Goal: Task Accomplishment & Management: Manage account settings

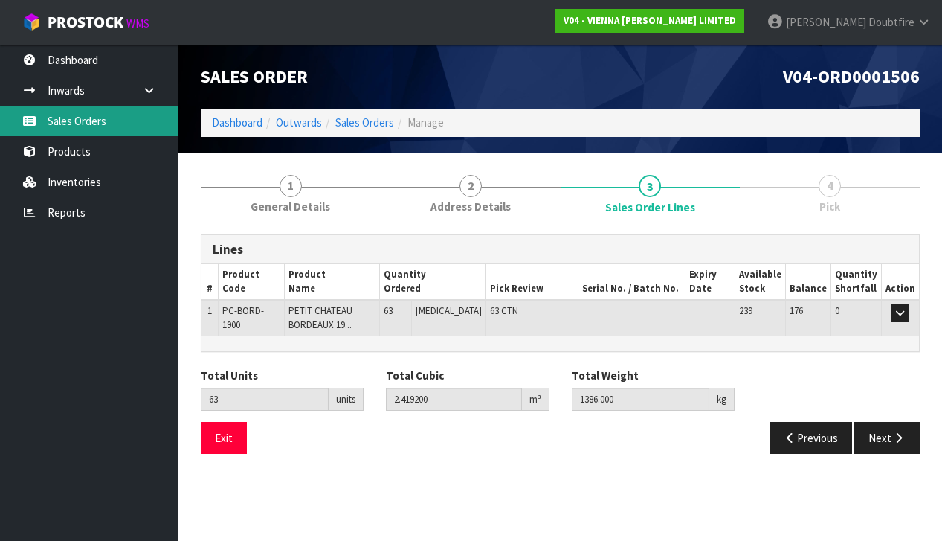
click at [73, 115] on link "Sales Orders" at bounding box center [89, 121] width 178 height 30
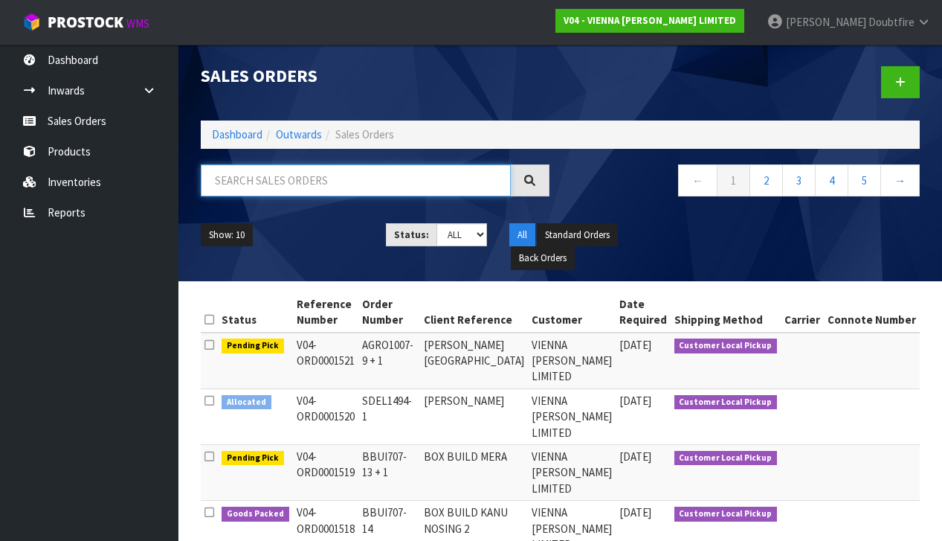
click at [271, 185] on input "text" at bounding box center [356, 180] width 310 height 32
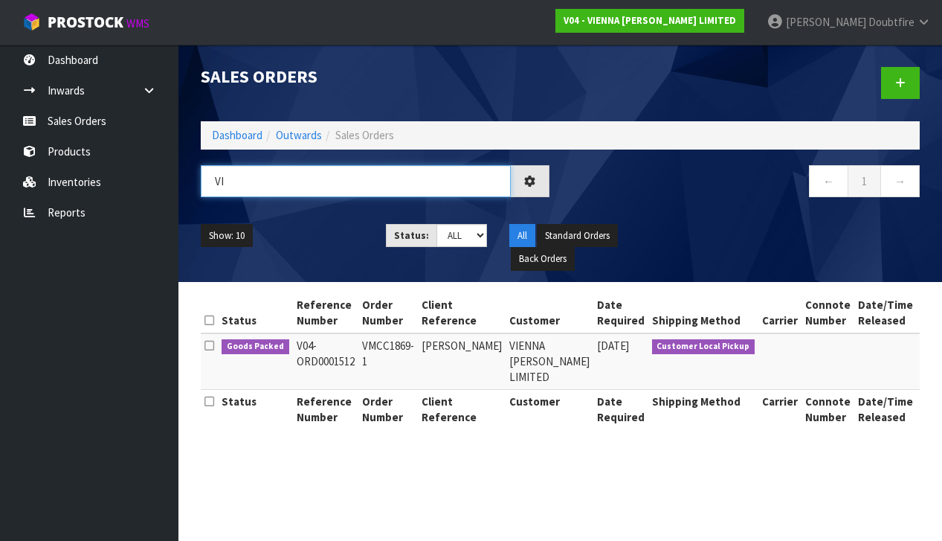
type input "V"
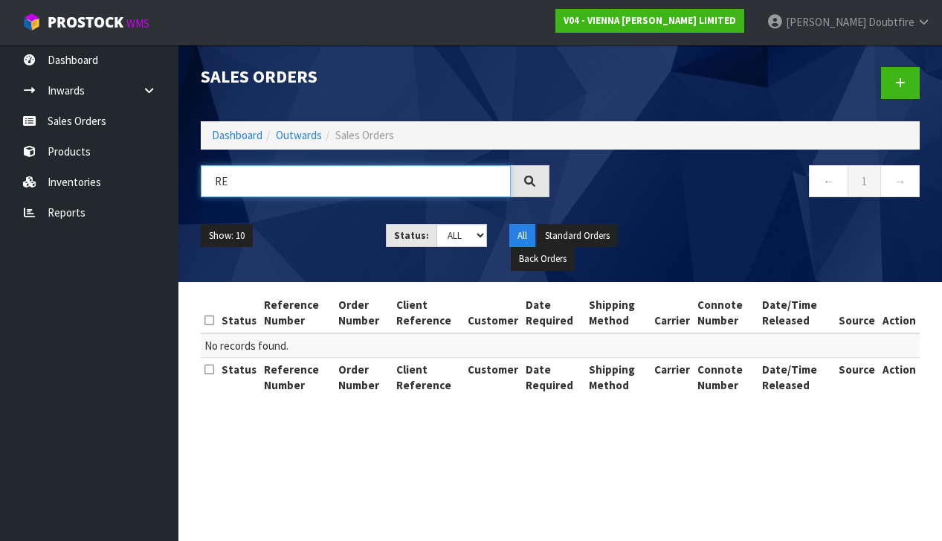
type input "R"
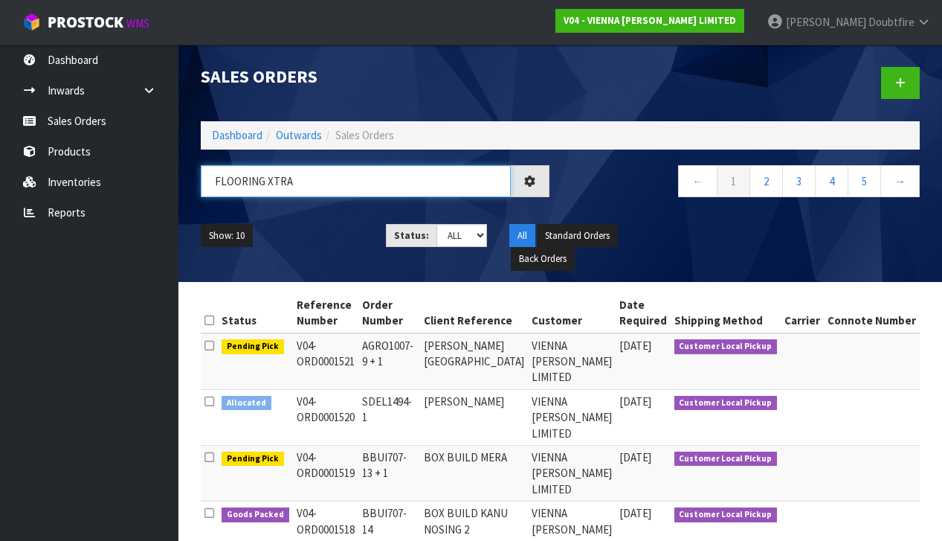
type input "FLOORING XTRA"
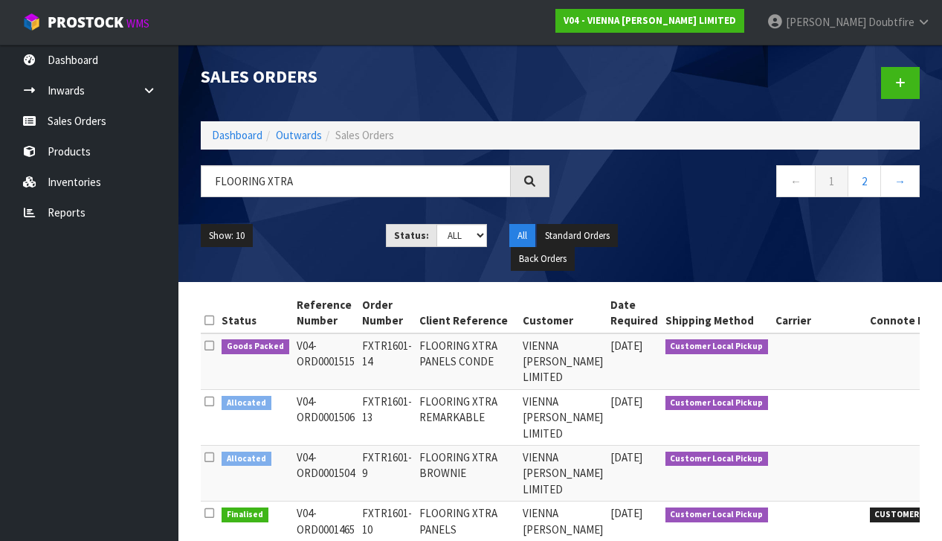
click at [607, 416] on td "[DATE]" at bounding box center [634, 417] width 55 height 56
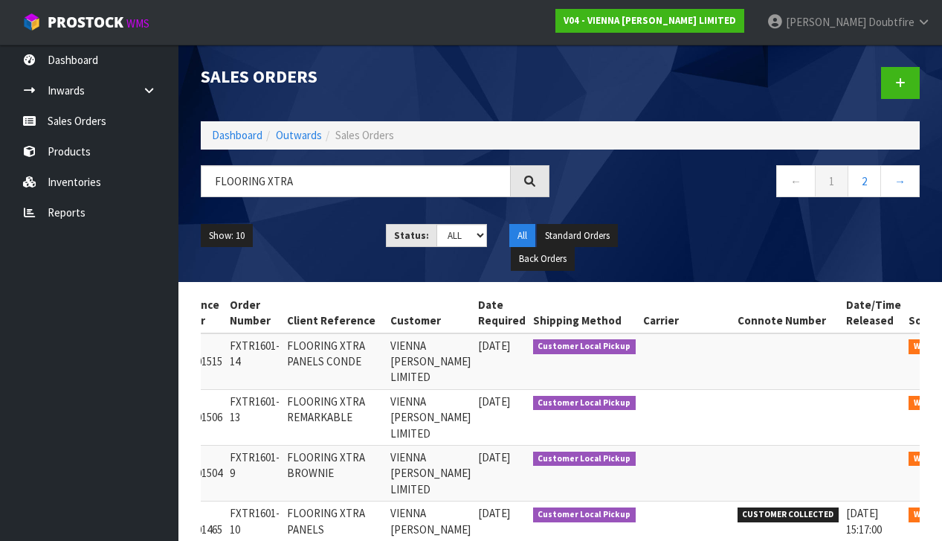
scroll to position [0, 131]
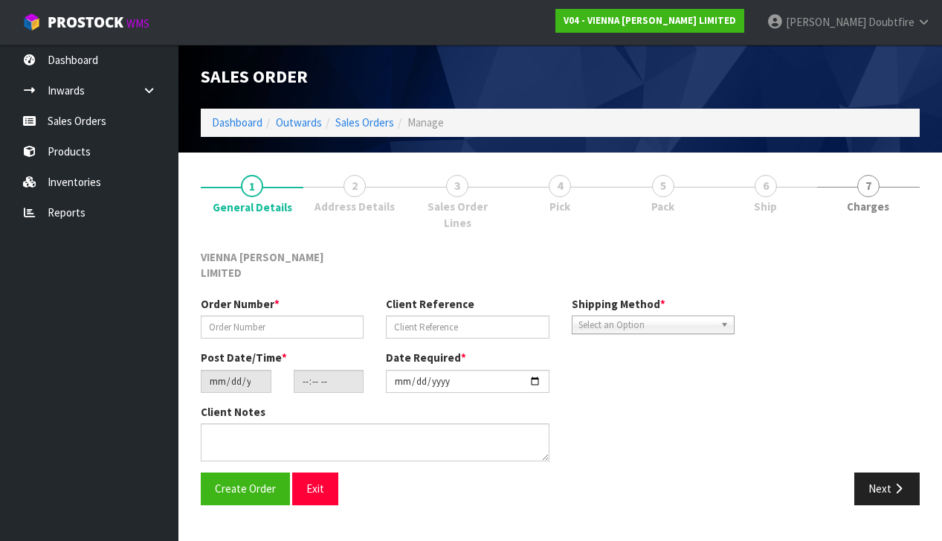
type input "FXTR1601-13"
type input "FLOORING XTRA REMARKABLE"
type input "[DATE]"
type input "14:22:00.000"
type input "[DATE]"
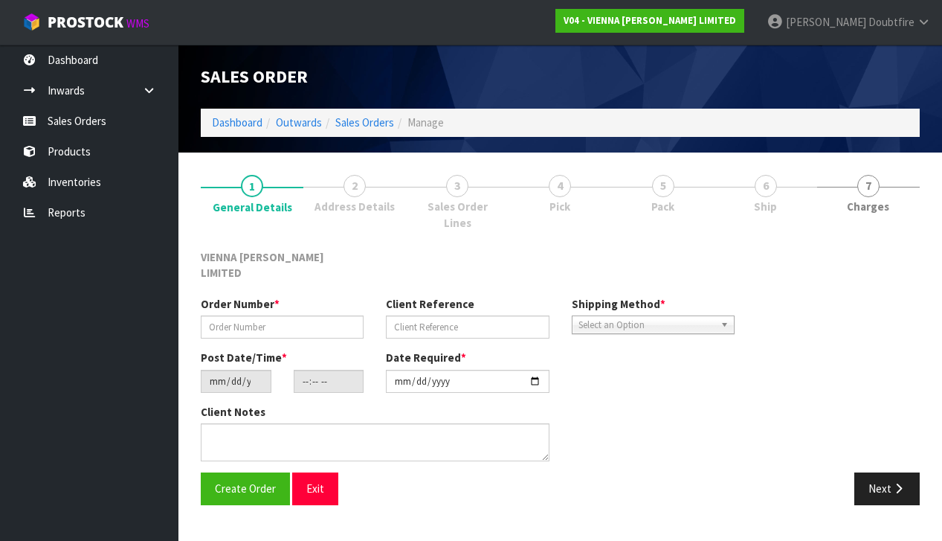
type textarea "FLOORING XTRA REMARKABLE"
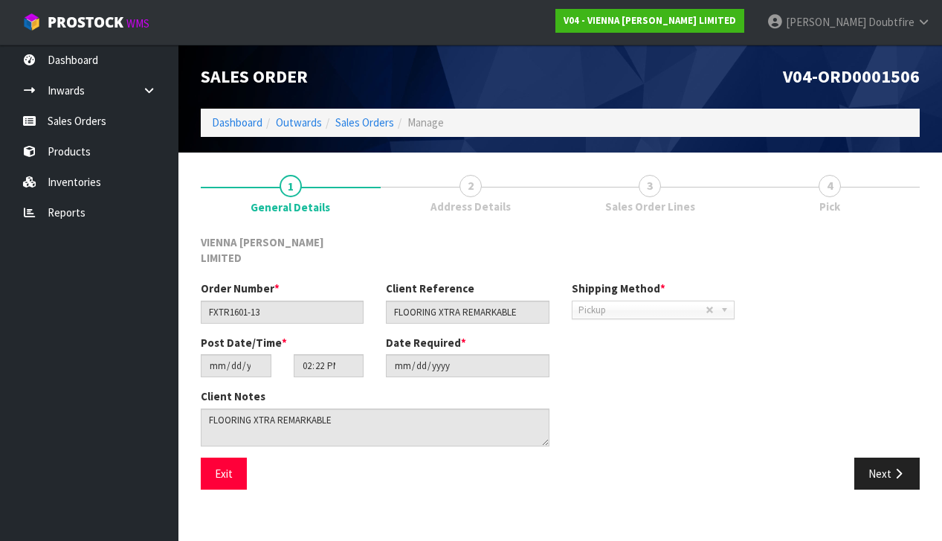
drag, startPoint x: 893, startPoint y: 451, endPoint x: 871, endPoint y: 448, distance: 21.8
click at [893, 468] on icon "button" at bounding box center [898, 473] width 14 height 11
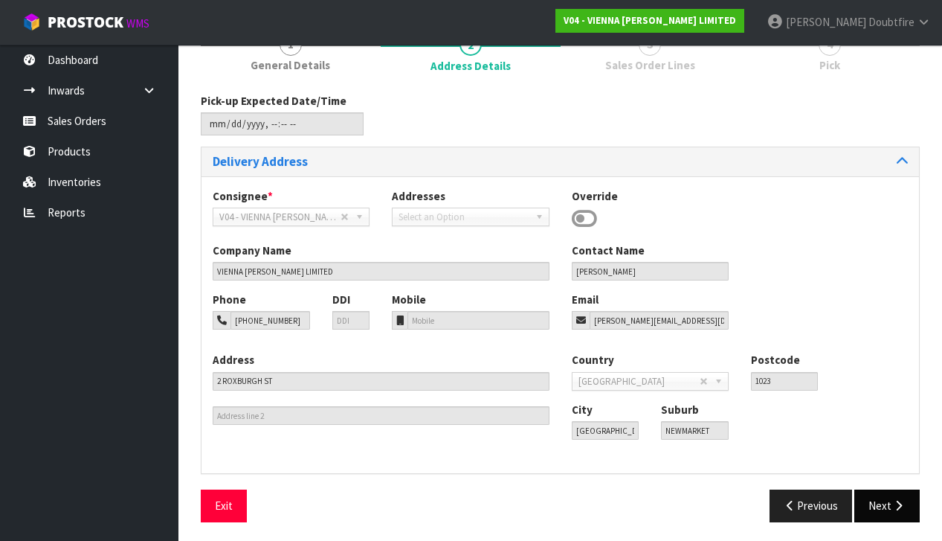
scroll to position [141, 0]
drag, startPoint x: 894, startPoint y: 495, endPoint x: 879, endPoint y: 489, distance: 16.7
click at [894, 495] on button "Next" at bounding box center [886, 506] width 65 height 32
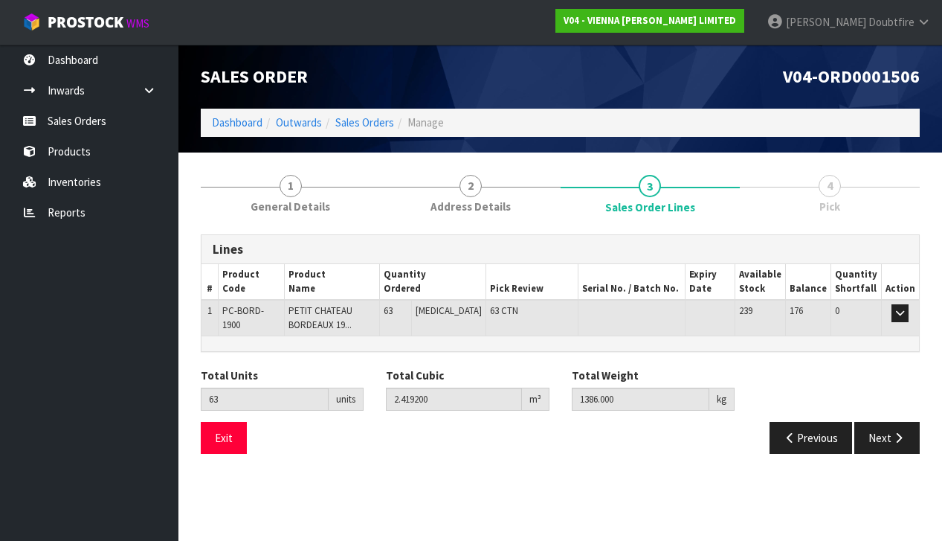
scroll to position [0, 0]
click at [819, 434] on button "Previous" at bounding box center [811, 438] width 83 height 32
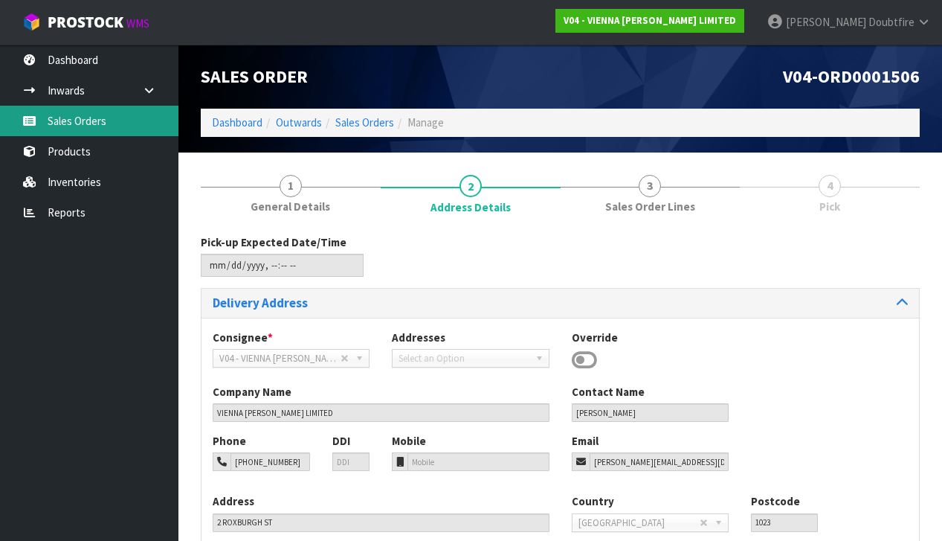
click at [65, 123] on link "Sales Orders" at bounding box center [89, 121] width 178 height 30
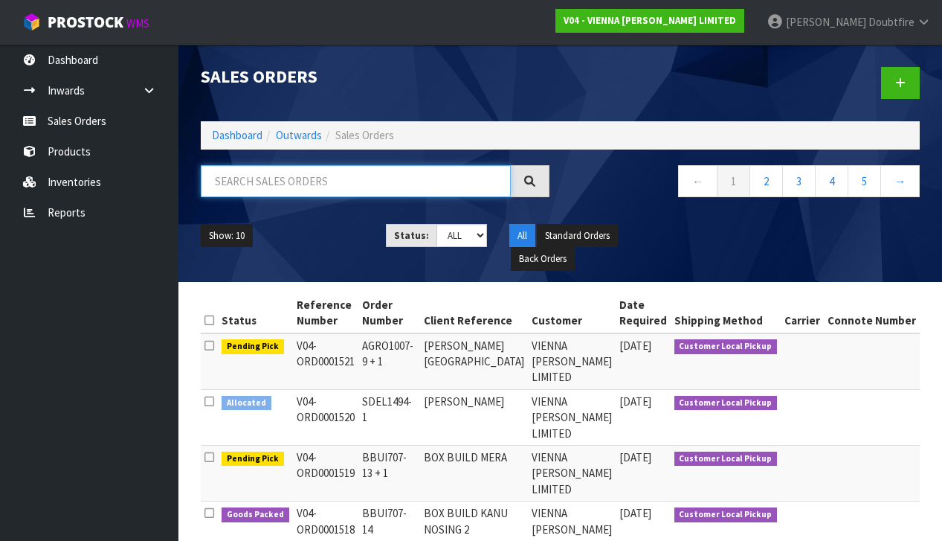
click at [249, 175] on input "text" at bounding box center [356, 181] width 310 height 32
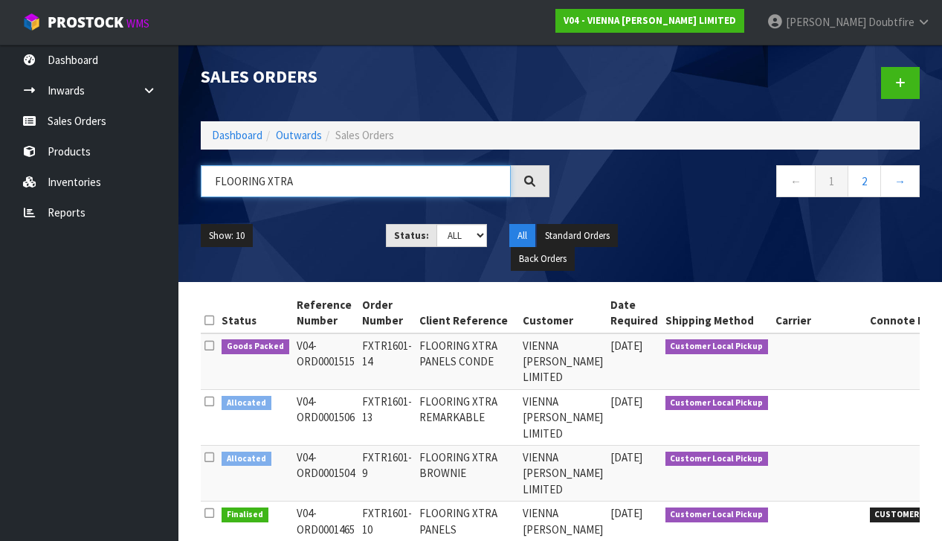
scroll to position [5, 0]
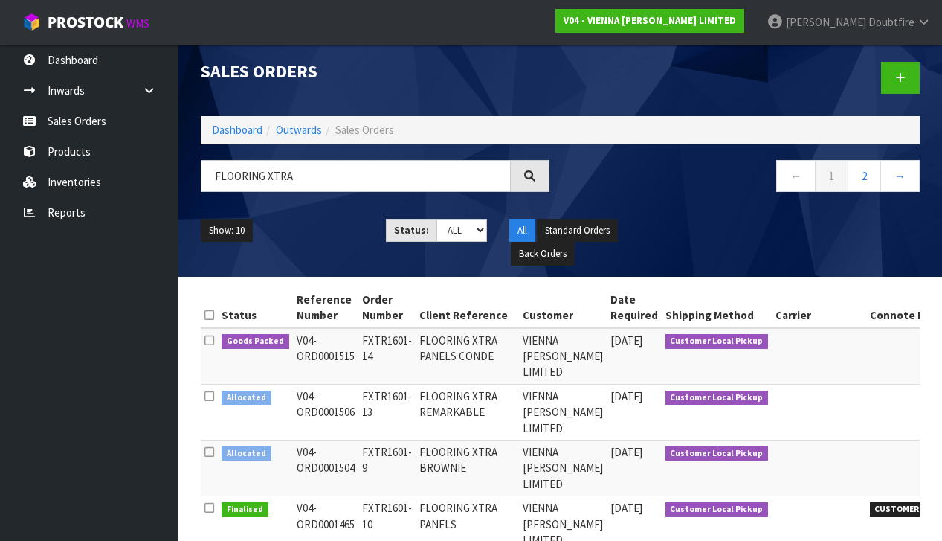
click at [772, 407] on td at bounding box center [819, 412] width 94 height 56
click at [361, 176] on input "FLOORING XTRA" at bounding box center [356, 176] width 310 height 32
type input "F"
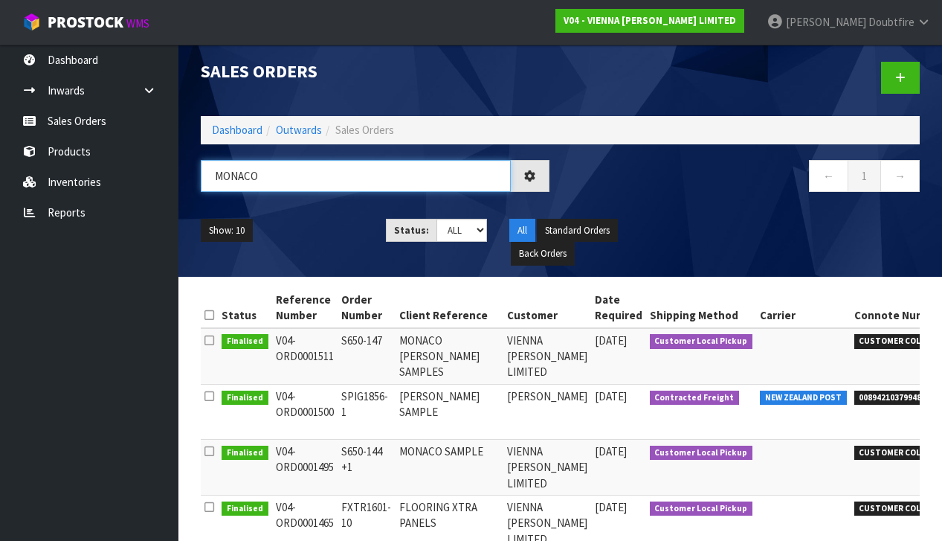
type input "[GEOGRAPHIC_DATA]"
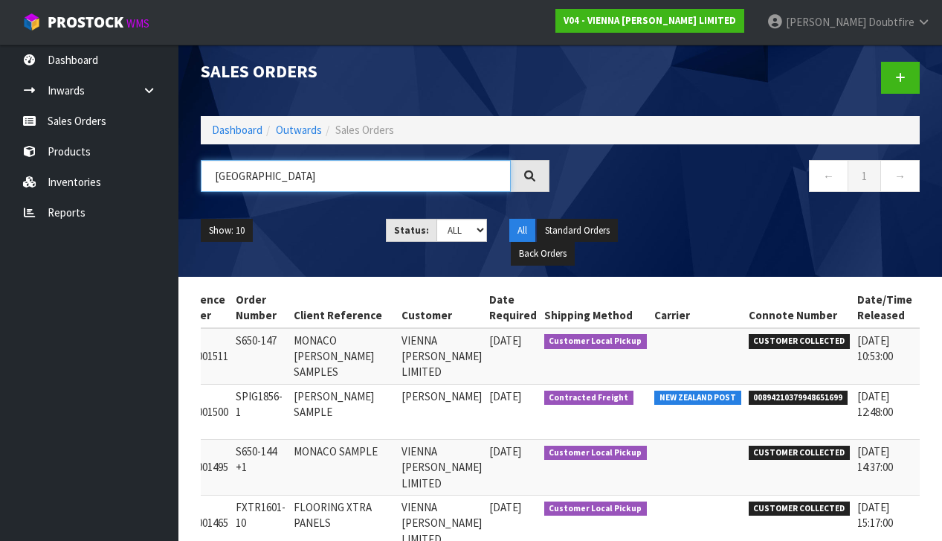
scroll to position [0, 105]
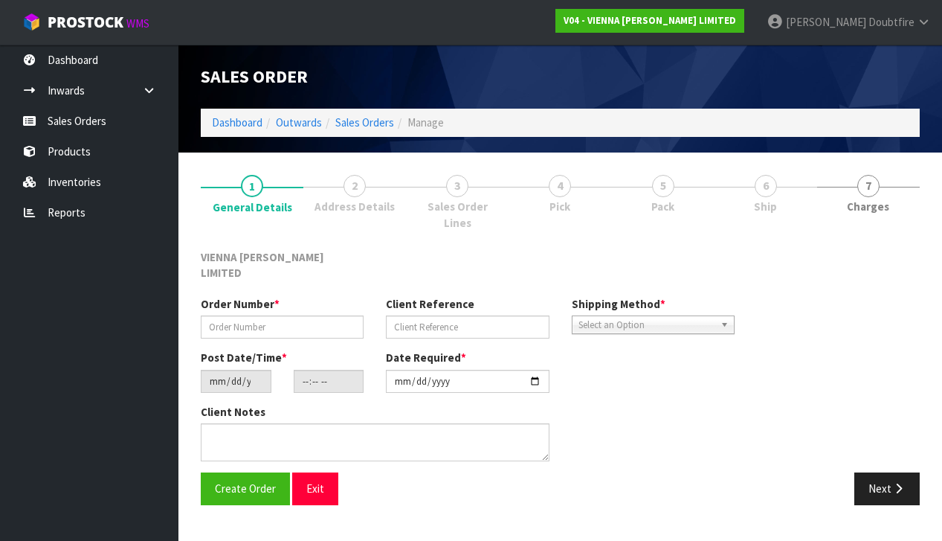
type input "S650-147"
type input "MONACO [PERSON_NAME] SAMPLES"
type input "[DATE]"
type input "10:45:00.000"
type input "[DATE]"
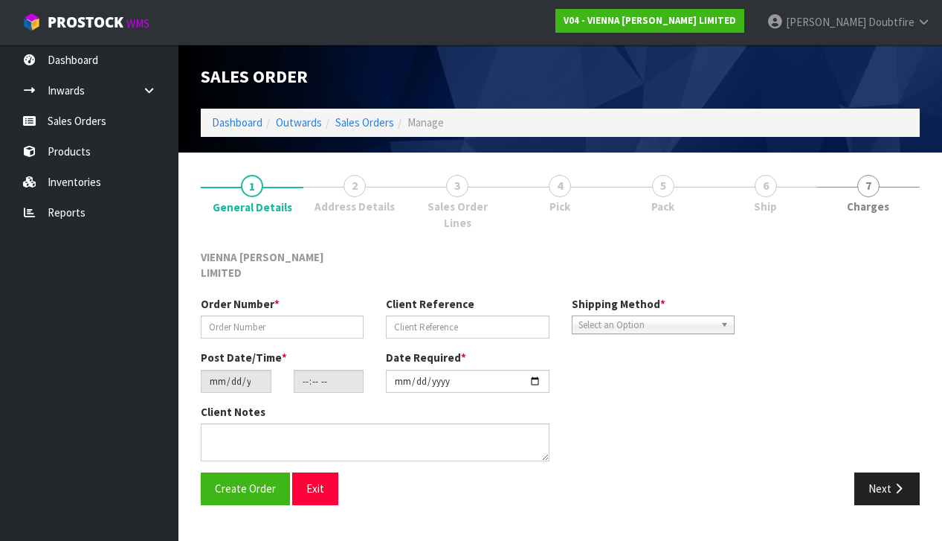
type textarea "MONACO [PERSON_NAME] SAMPLES"
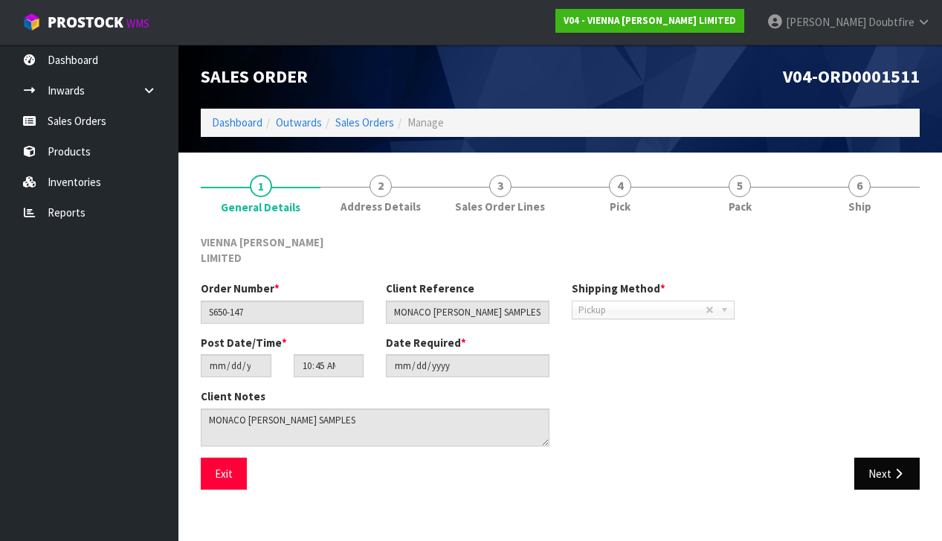
click at [893, 468] on icon "button" at bounding box center [898, 473] width 14 height 11
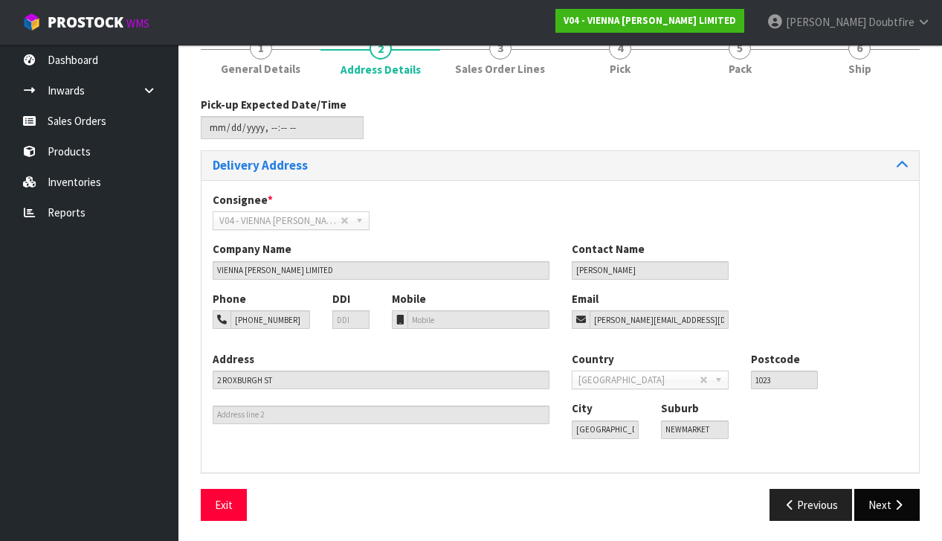
scroll to position [136, 0]
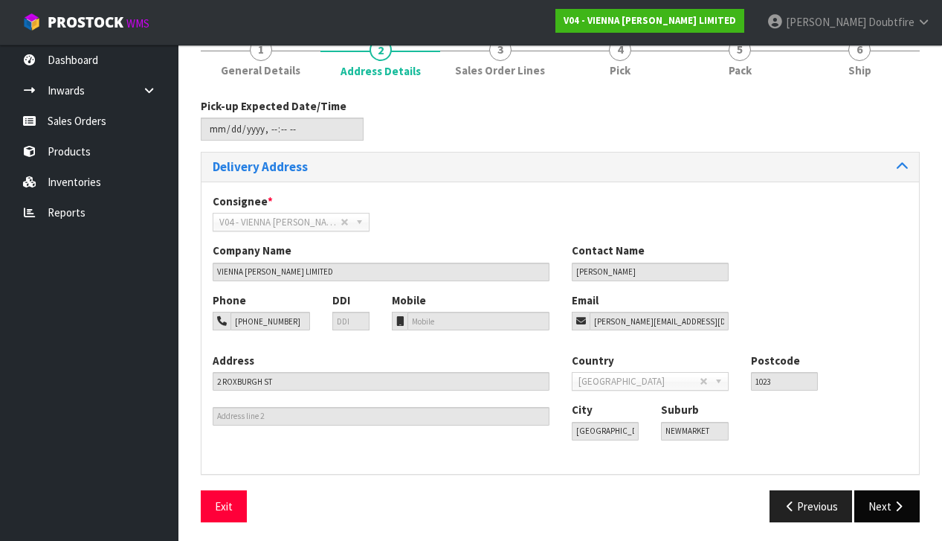
click at [894, 500] on icon "button" at bounding box center [898, 505] width 14 height 11
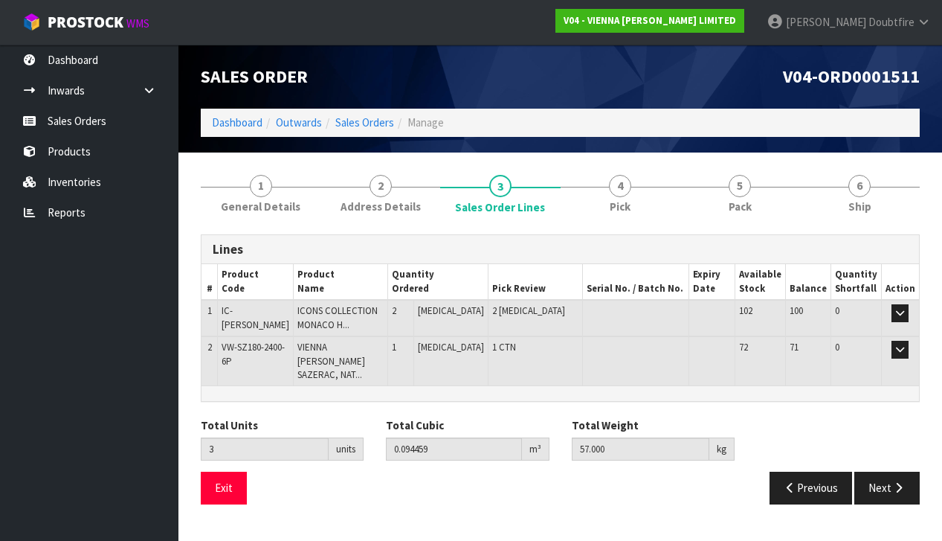
scroll to position [0, 0]
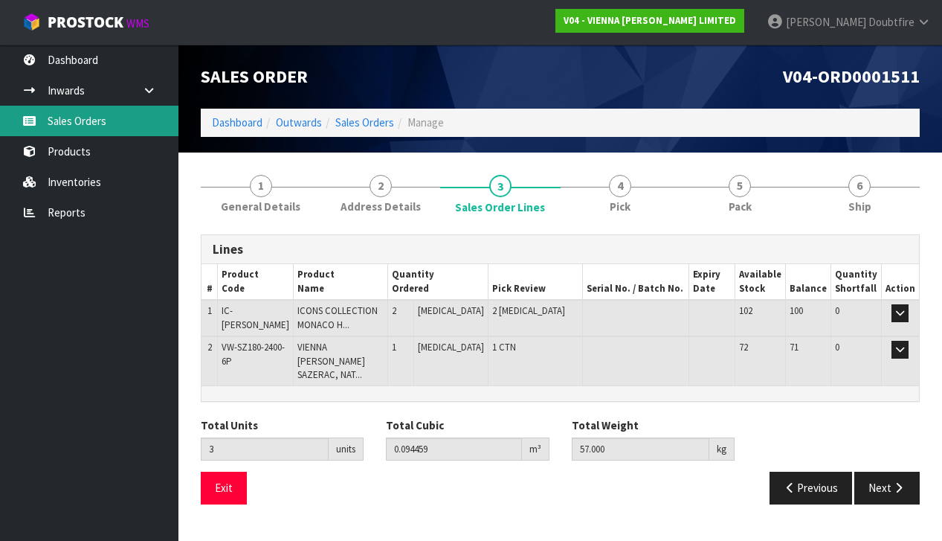
click at [64, 129] on link "Sales Orders" at bounding box center [89, 121] width 178 height 30
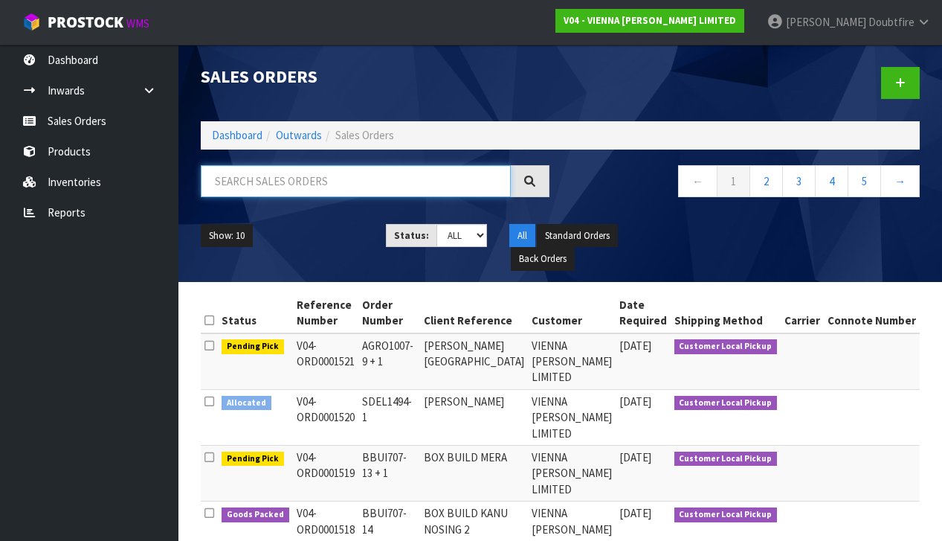
click at [232, 185] on input "text" at bounding box center [356, 181] width 310 height 32
type input "[GEOGRAPHIC_DATA]"
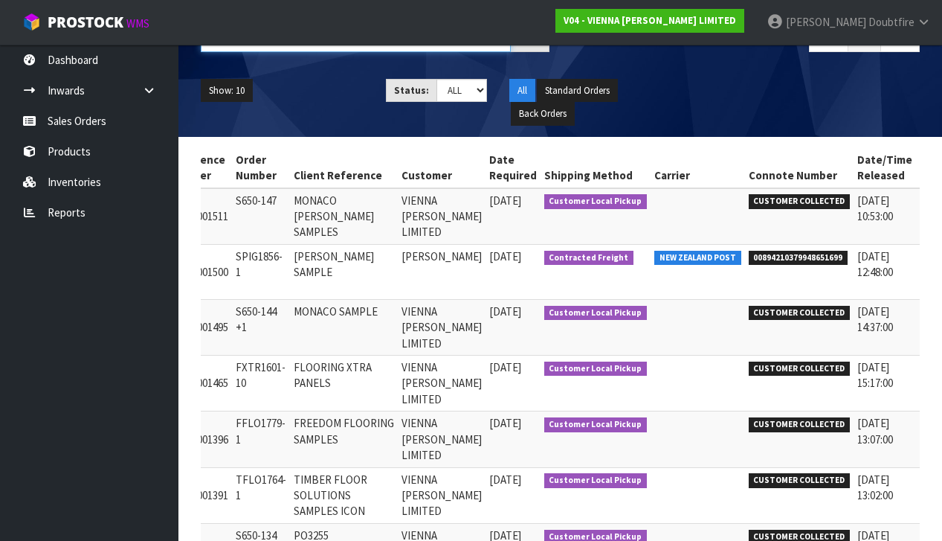
scroll to position [0, 105]
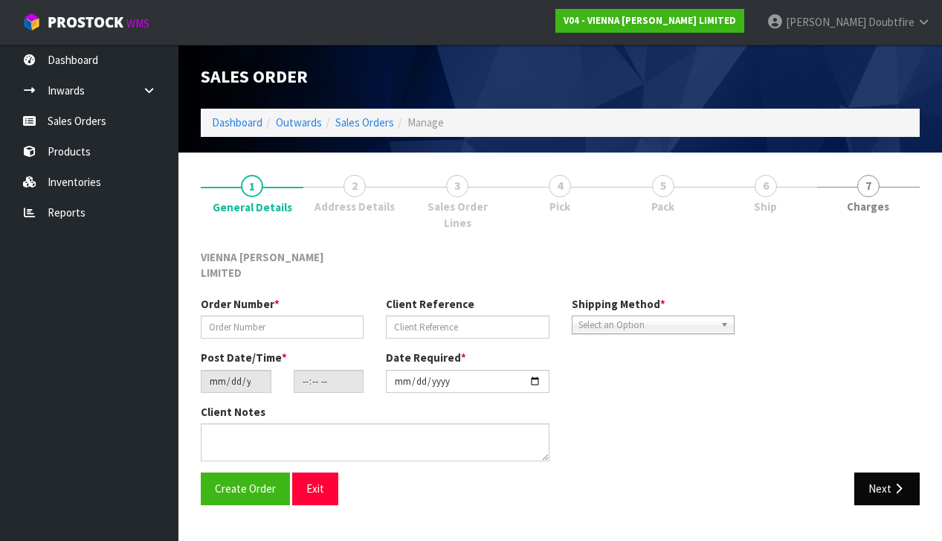
type input "S650-144 +1"
type input "MONACO SAMPLE"
type input "[DATE]"
type input "12:27:00.000"
type input "[DATE]"
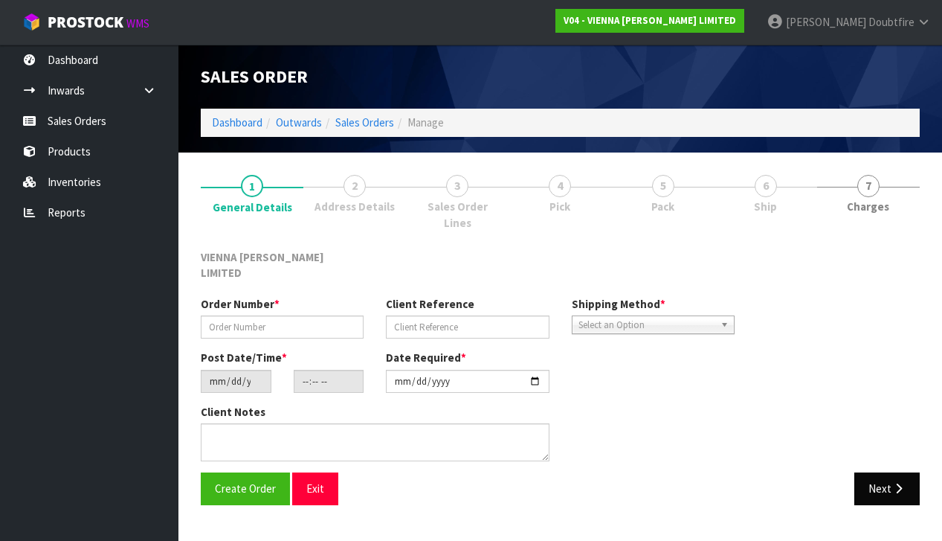
type textarea "MONACO SAMPLE"
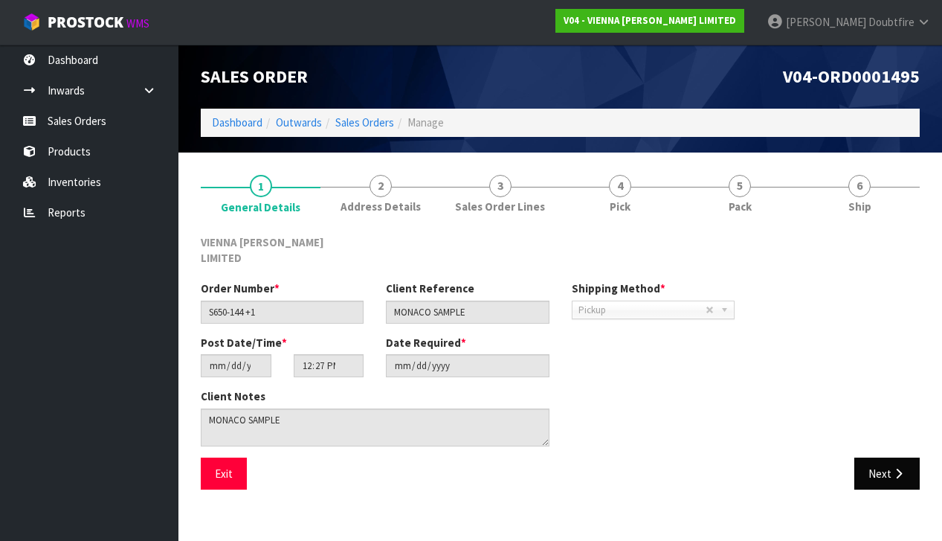
click at [884, 459] on button "Next" at bounding box center [886, 473] width 65 height 32
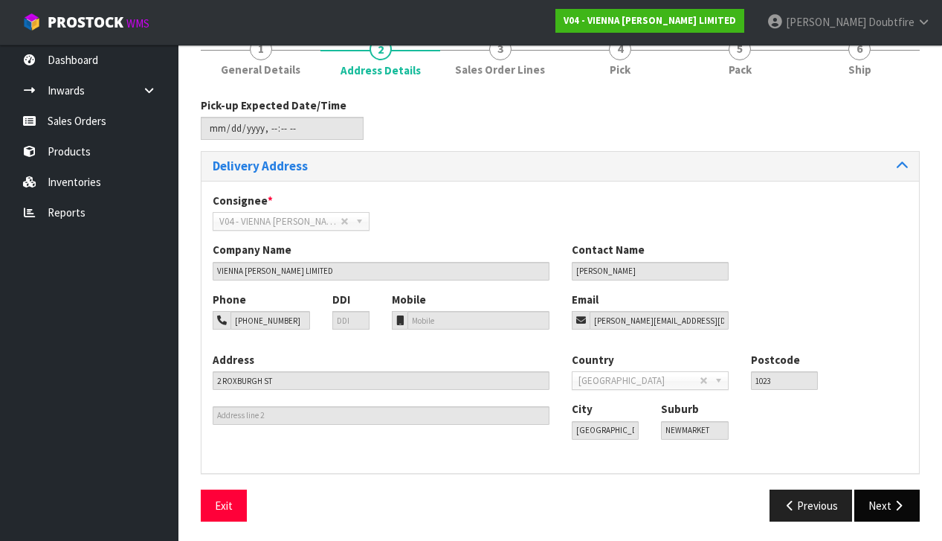
scroll to position [136, 0]
click at [887, 494] on button "Next" at bounding box center [886, 506] width 65 height 32
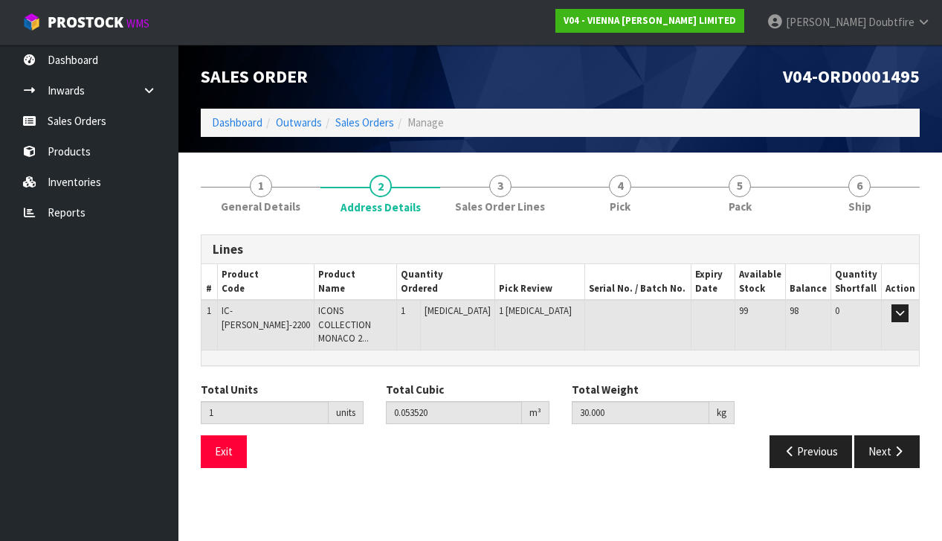
scroll to position [0, 0]
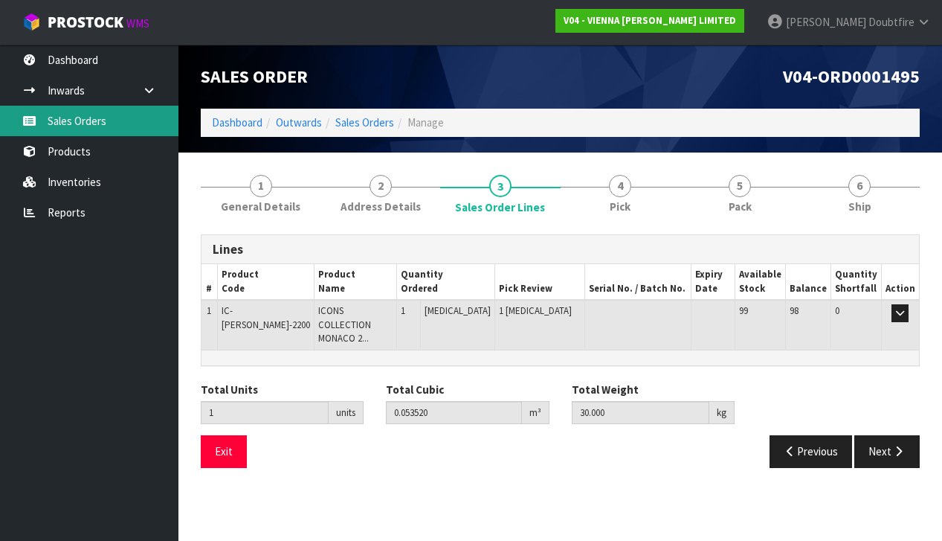
click at [68, 124] on link "Sales Orders" at bounding box center [89, 121] width 178 height 30
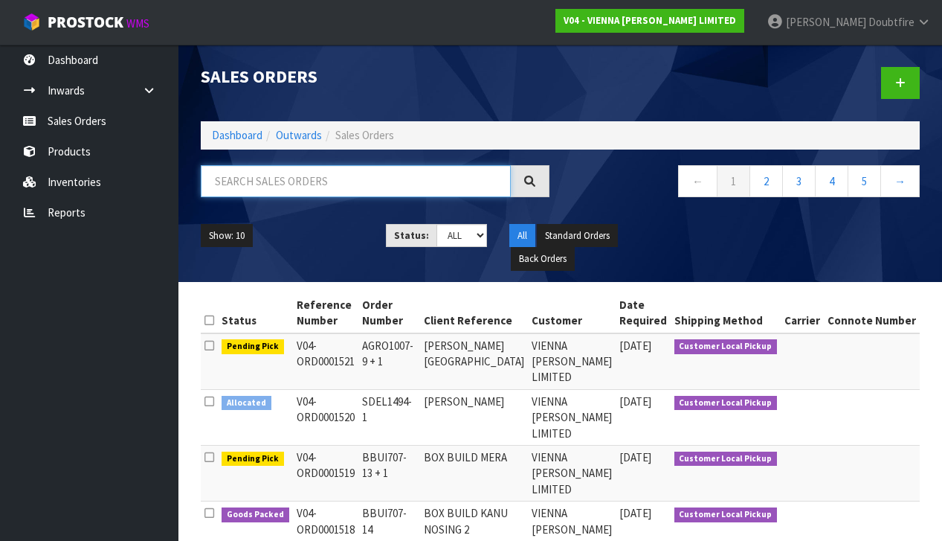
click at [295, 186] on input "text" at bounding box center [356, 181] width 310 height 32
type input "[GEOGRAPHIC_DATA]"
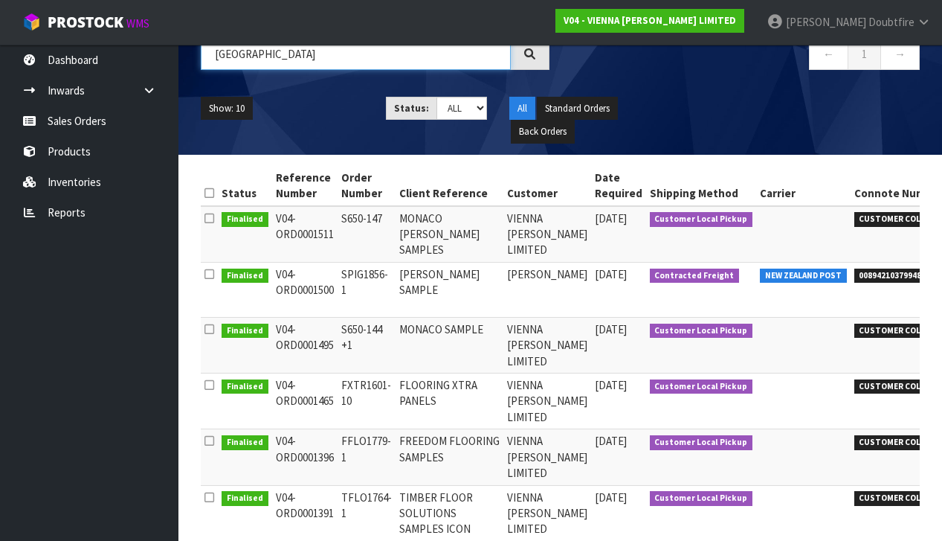
scroll to position [130, 0]
